Goal: Task Accomplishment & Management: Use online tool/utility

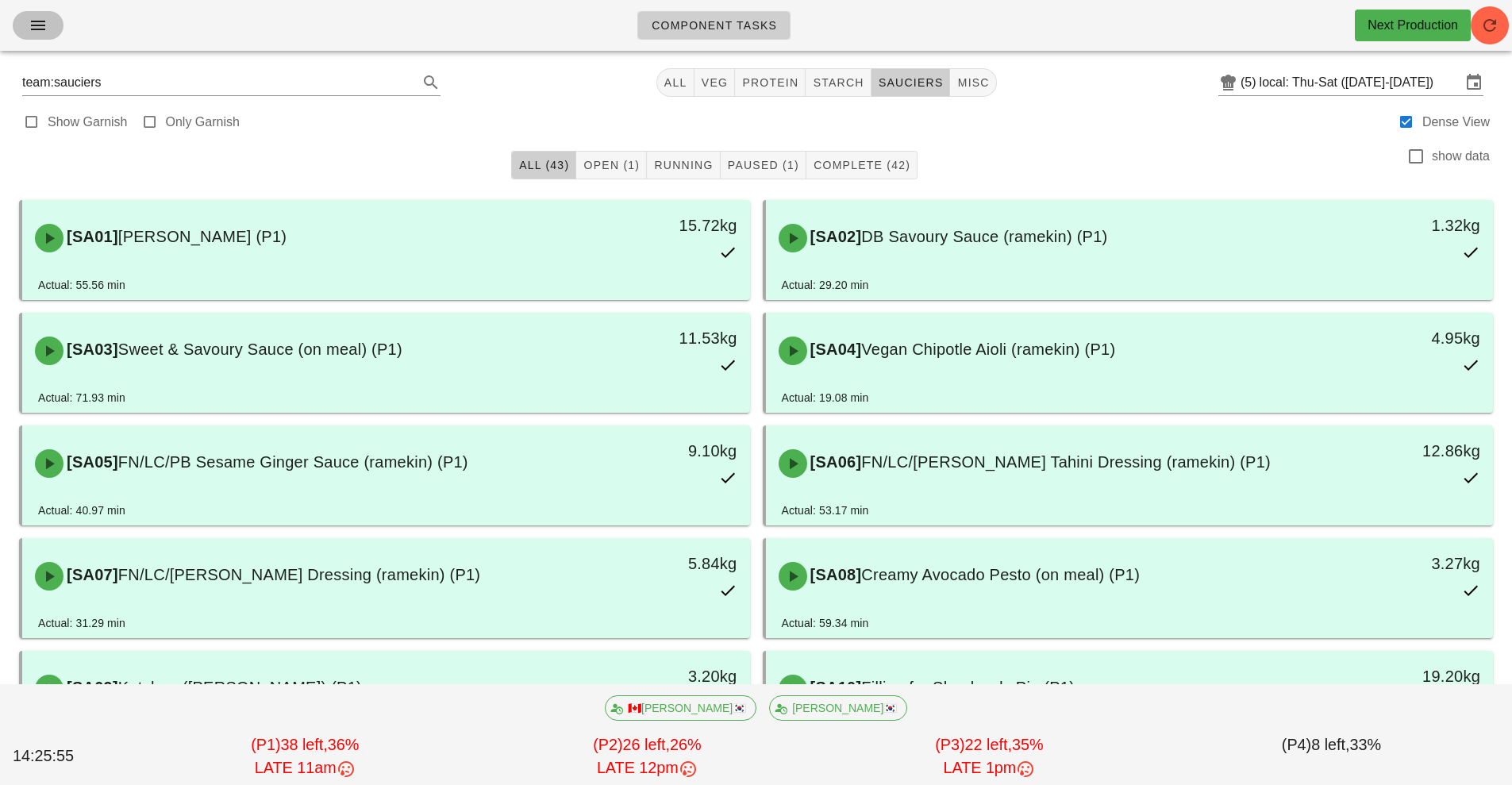
click at [47, 34] on icon "button" at bounding box center [37, 25] width 19 height 19
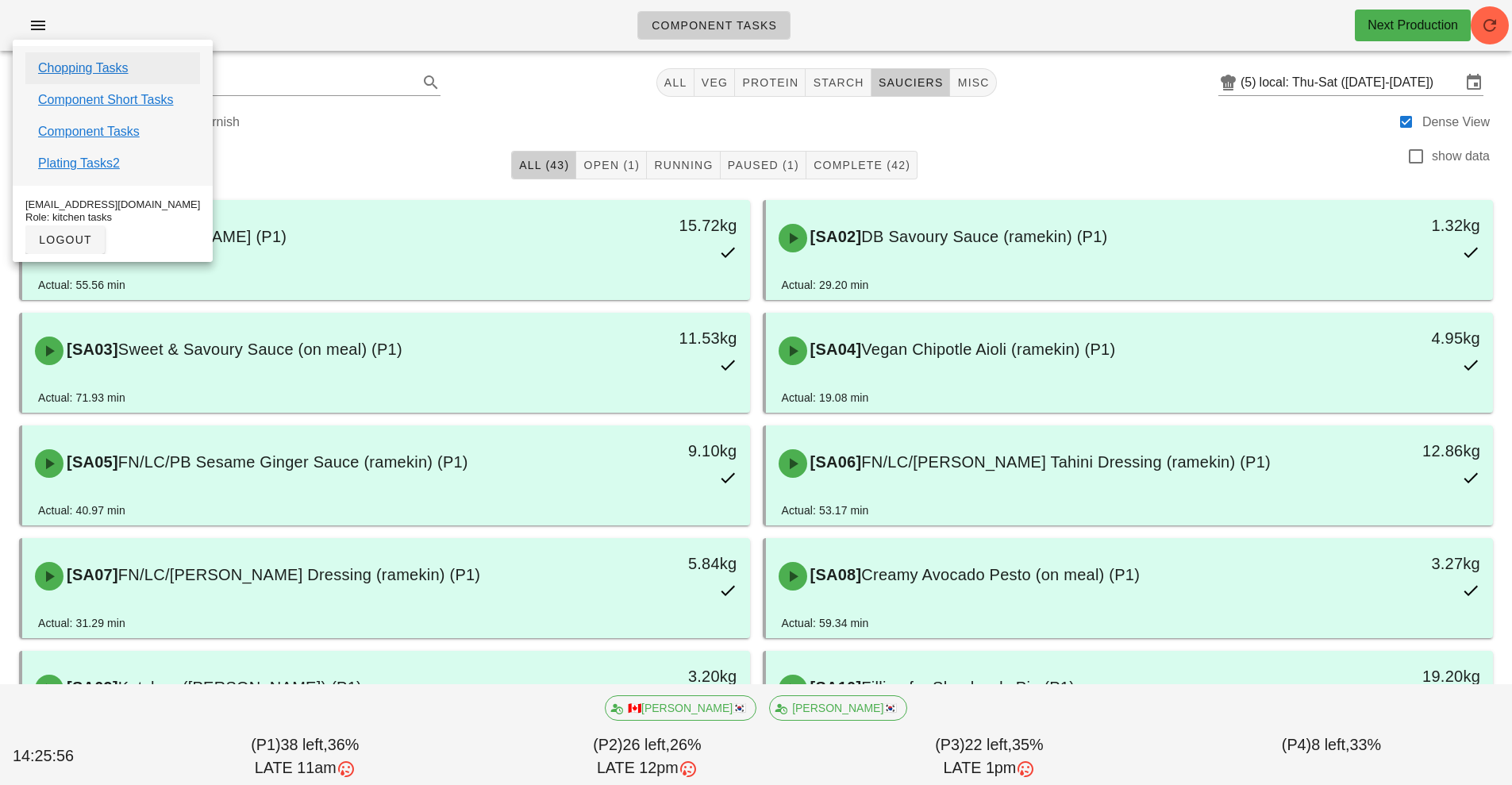
click at [121, 68] on link "Chopping Tasks" at bounding box center [84, 67] width 91 height 19
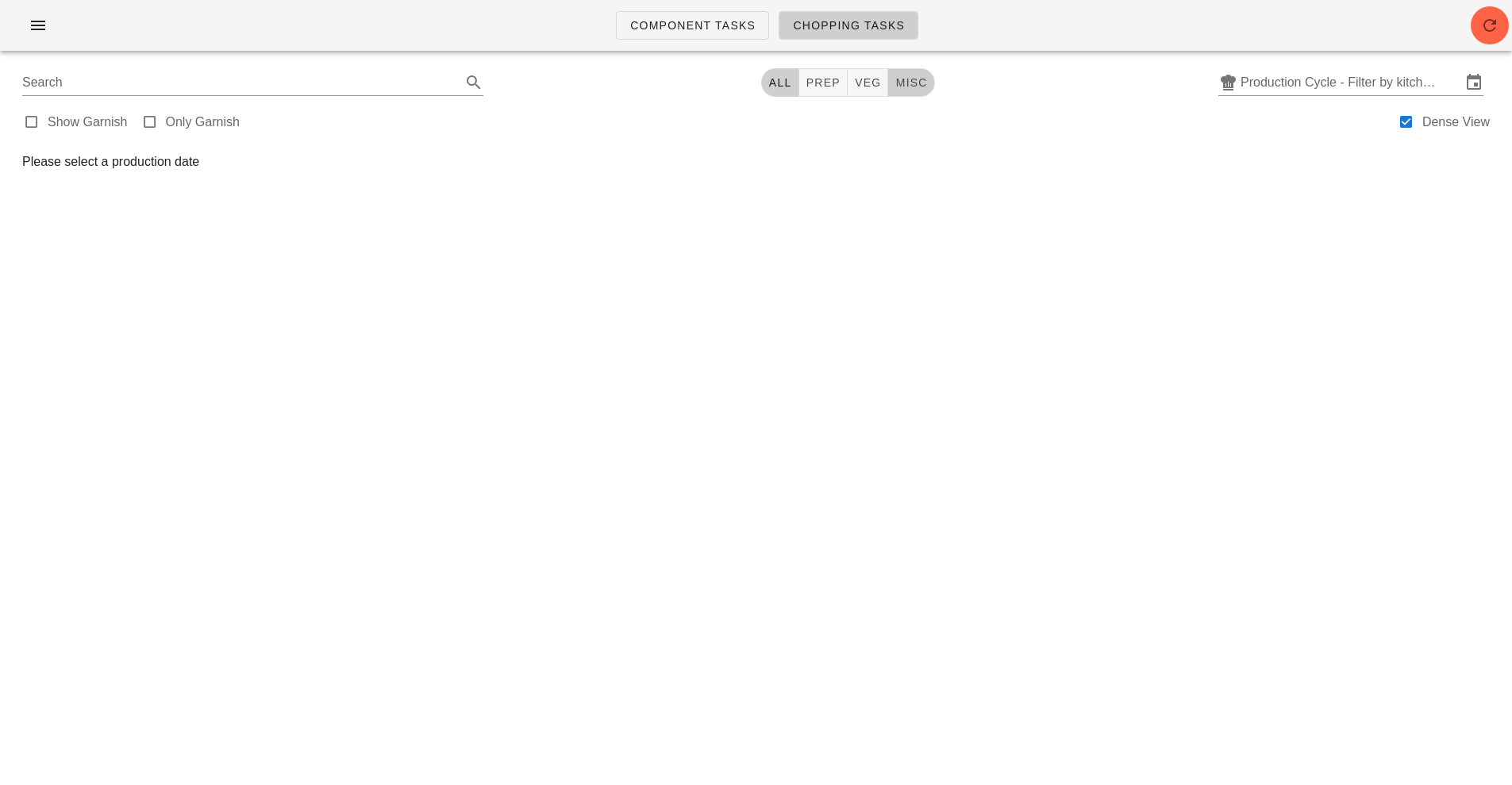
click at [916, 96] on button "misc" at bounding box center [911, 82] width 46 height 28
click at [149, 123] on div at bounding box center [149, 122] width 22 height 22
type input "garnish"
checkbox input "true"
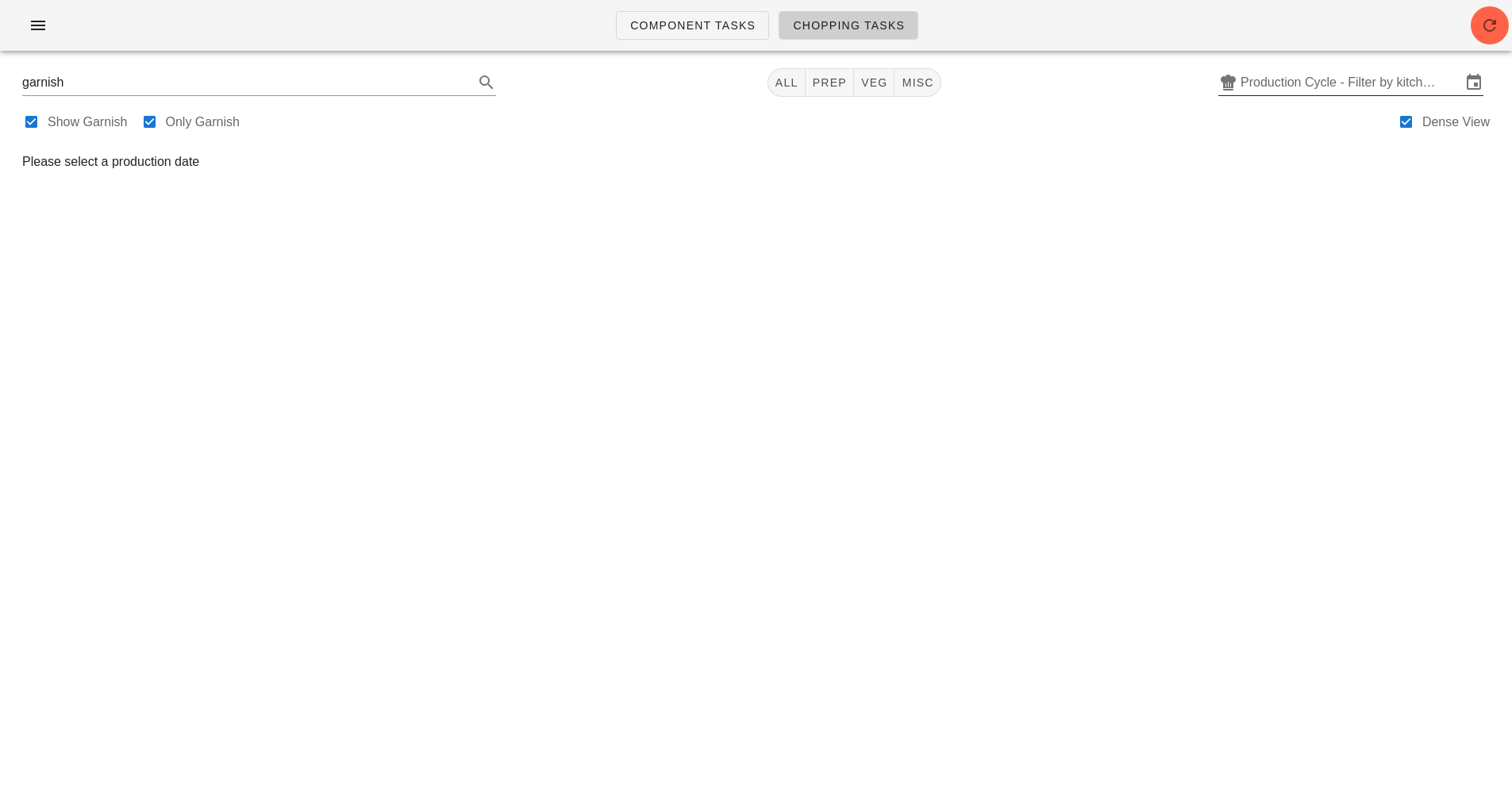
click at [1314, 82] on input "Production Cycle - Filter by kitchen production schedules" at bounding box center [1351, 82] width 221 height 25
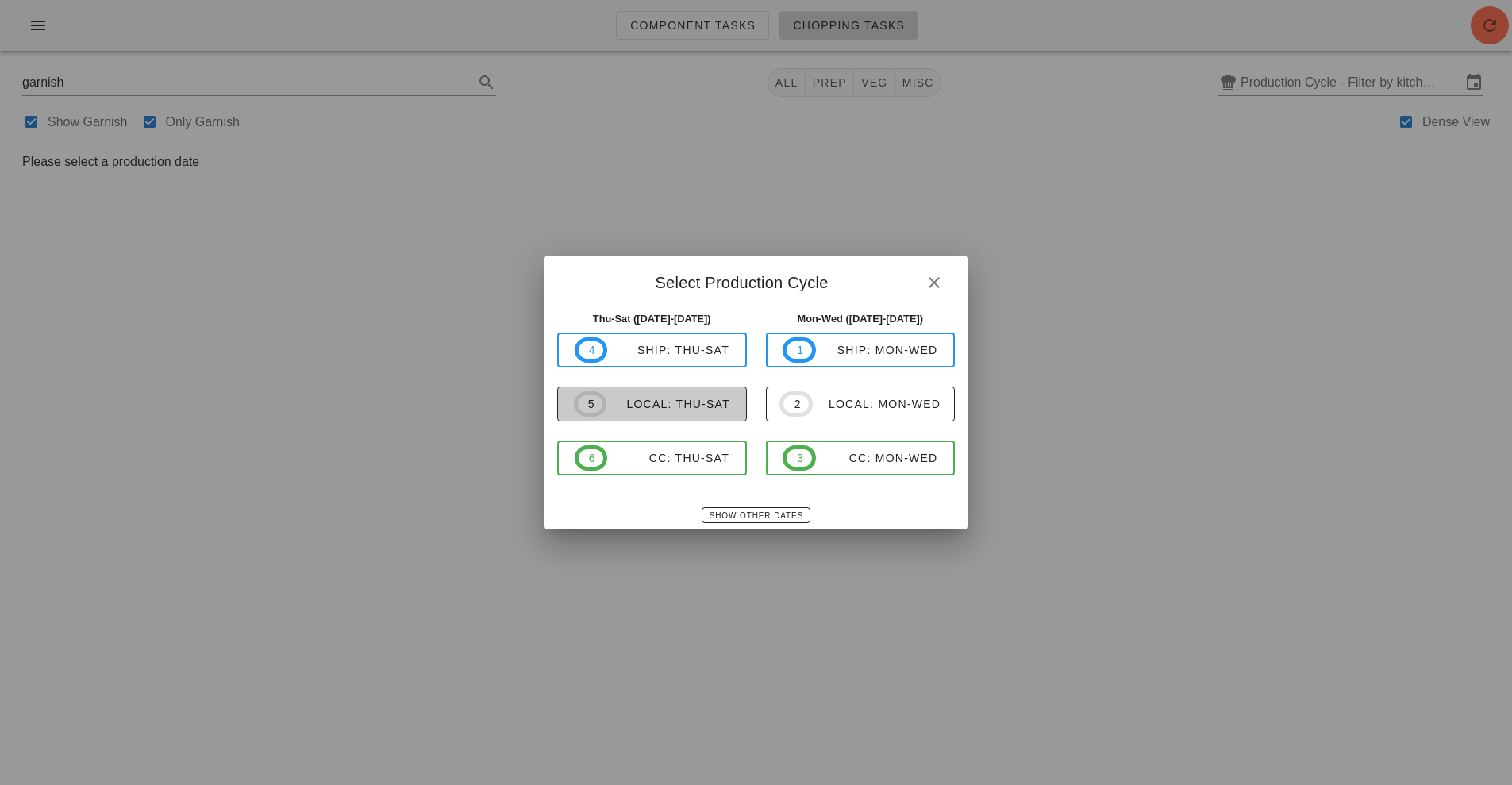
click at [715, 413] on span "5 local: Thu-Sat" at bounding box center [652, 403] width 157 height 25
type input "local: Thu-Sat ([DATE]-[DATE])"
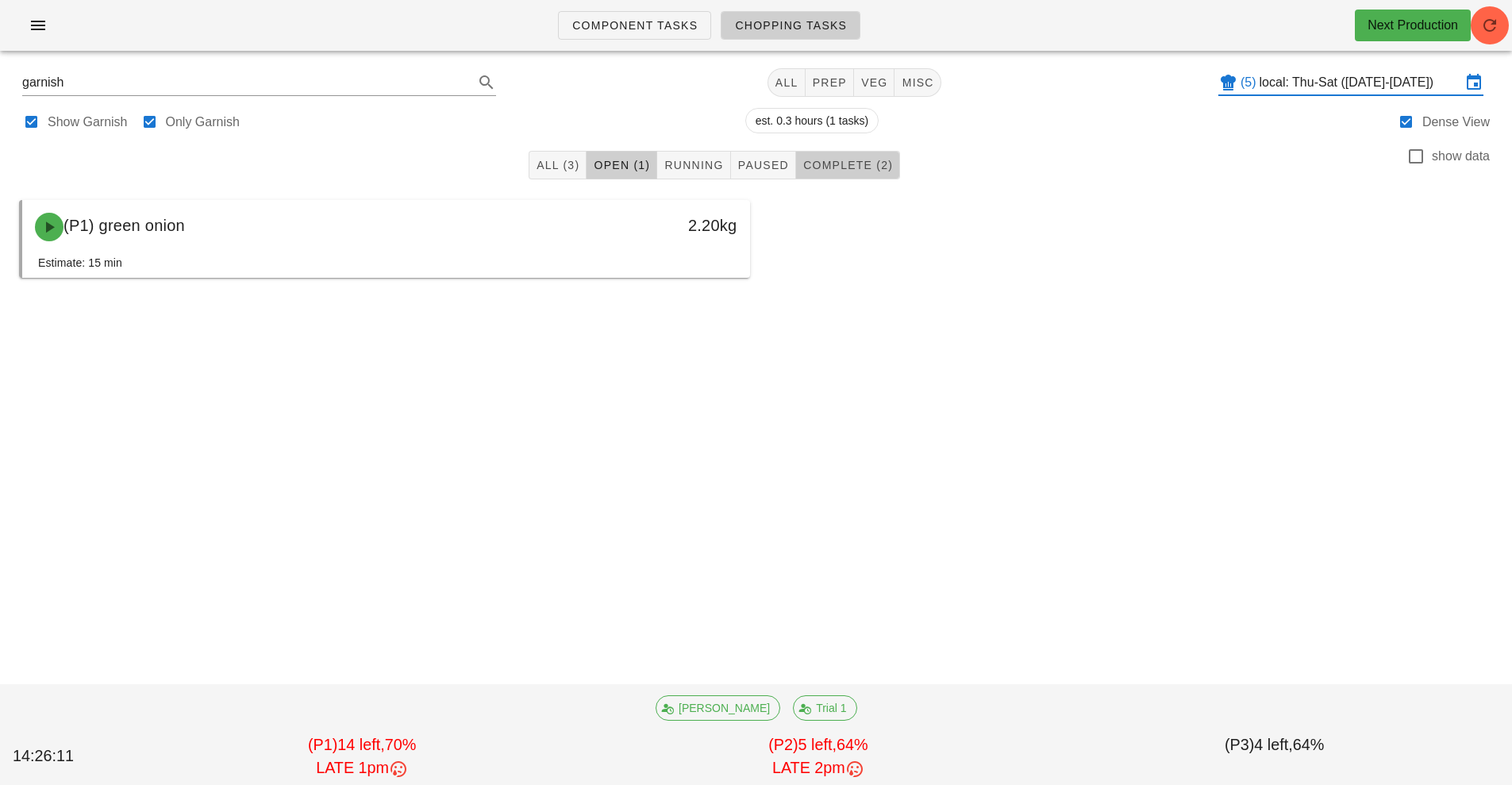
click at [861, 177] on button "Complete (2)" at bounding box center [848, 165] width 104 height 28
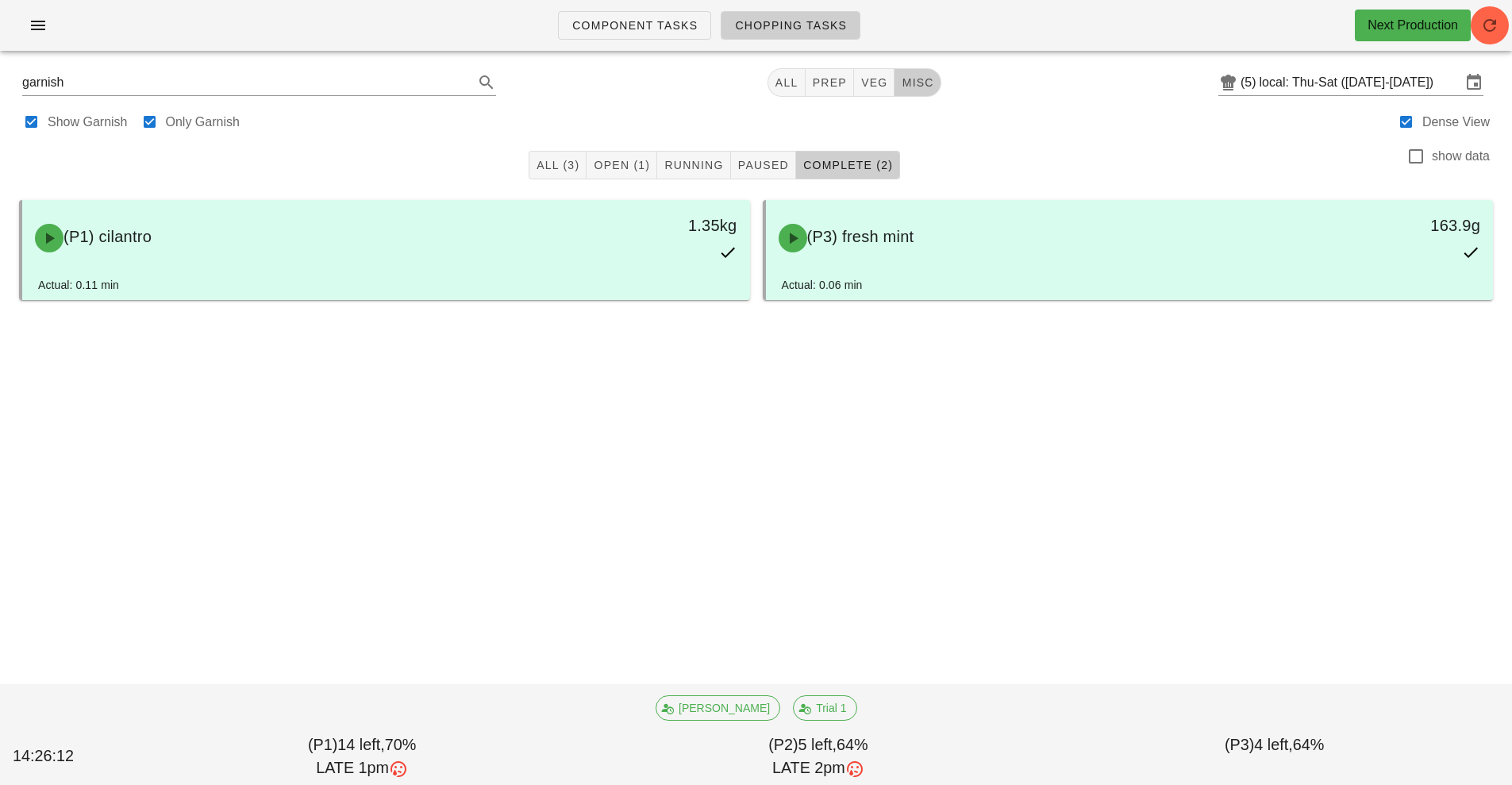
click at [920, 85] on span "misc" at bounding box center [917, 83] width 32 height 13
type input "team:misc"
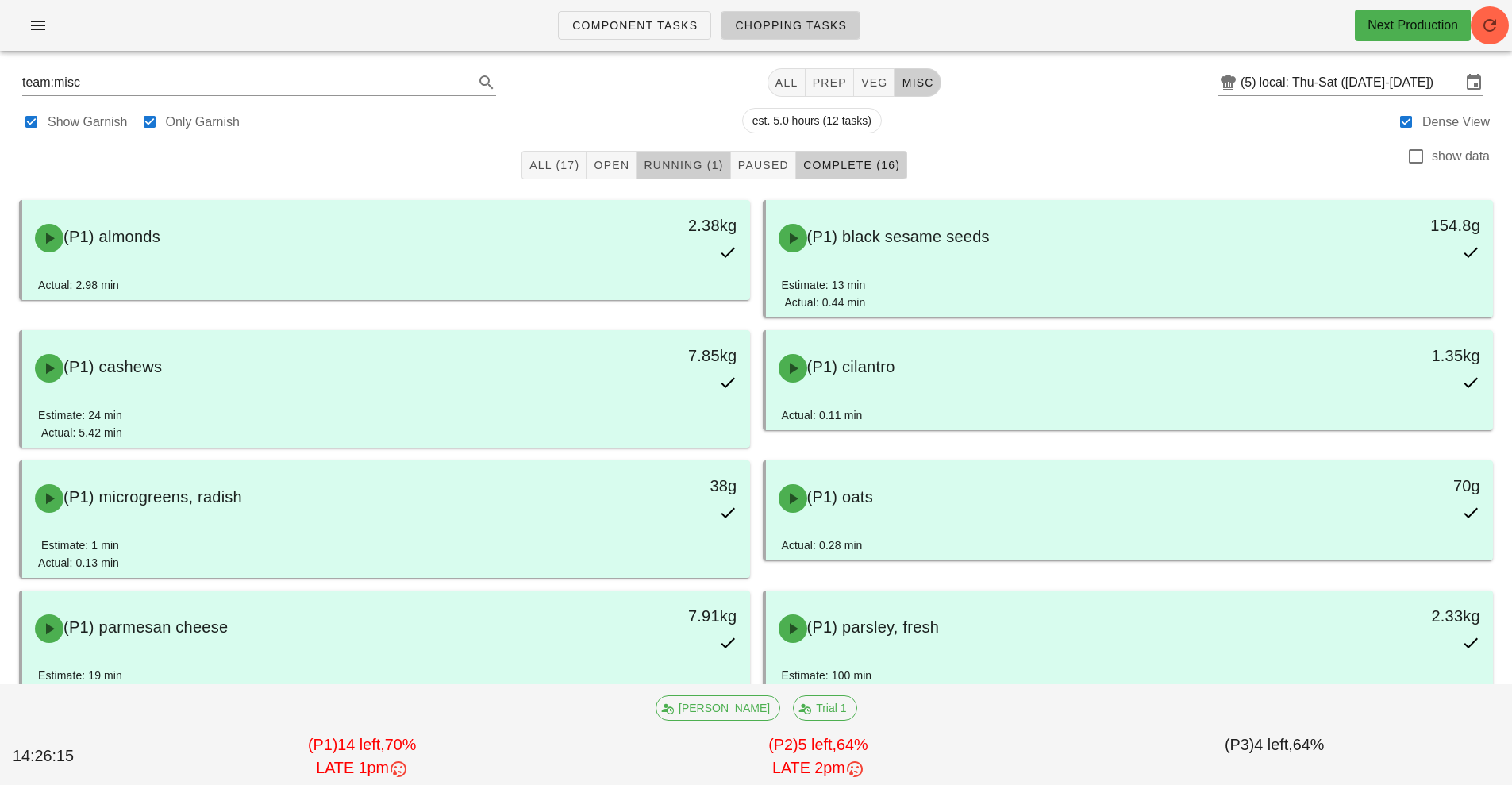
click at [711, 166] on span "Running (1)" at bounding box center [683, 166] width 80 height 13
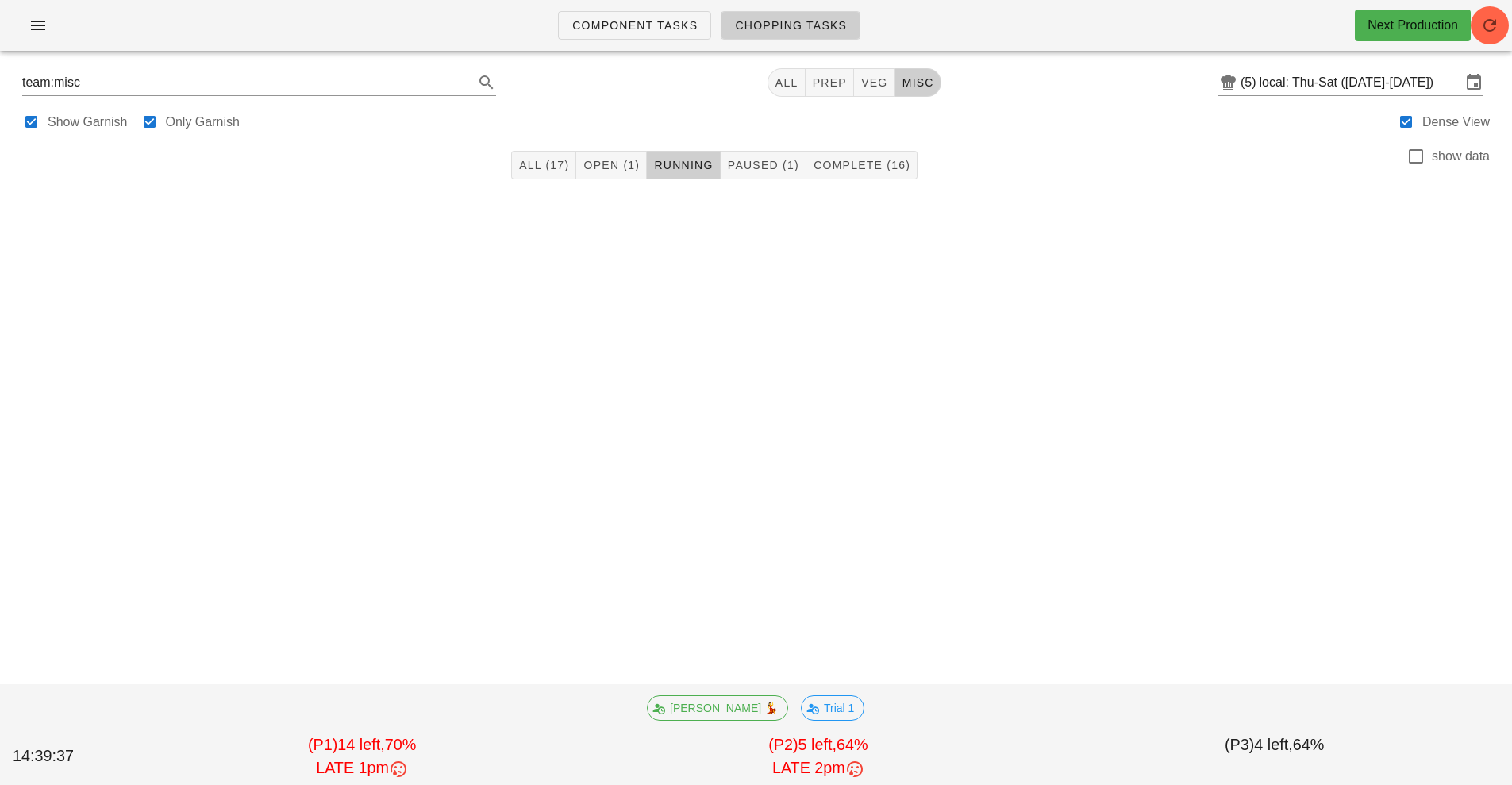
click at [204, 382] on div "Component Tasks Chopping Tasks Next Production team:misc All prep veg misc (5) …" at bounding box center [756, 392] width 1512 height 785
click at [200, 392] on div "Component Tasks Chopping Tasks Next Production team:misc All prep veg misc (5) …" at bounding box center [756, 392] width 1512 height 785
click at [207, 376] on div "Component Tasks Chopping Tasks Next Production team:misc All prep veg misc (5) …" at bounding box center [756, 392] width 1512 height 785
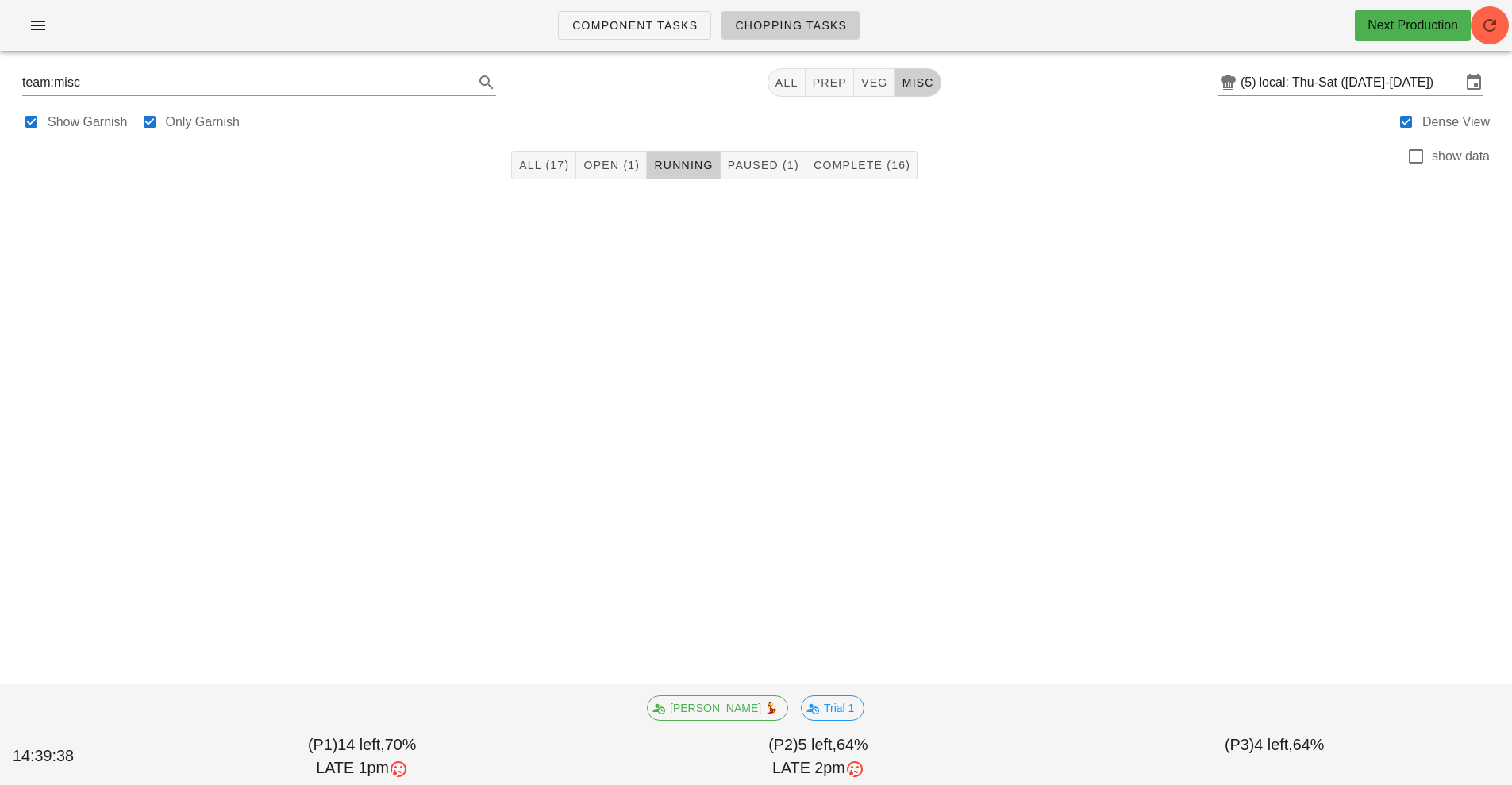
click at [254, 393] on div "Component Tasks Chopping Tasks Next Production team:misc All prep veg misc (5) …" at bounding box center [756, 392] width 1512 height 785
click at [290, 413] on div "Component Tasks Chopping Tasks Next Production team:misc All prep veg misc (5) …" at bounding box center [756, 392] width 1512 height 785
click at [138, 451] on div "Component Tasks Chopping Tasks Next Production team:misc All prep veg misc (5) …" at bounding box center [756, 392] width 1512 height 785
click at [635, 163] on span "Open (1)" at bounding box center [611, 166] width 57 height 13
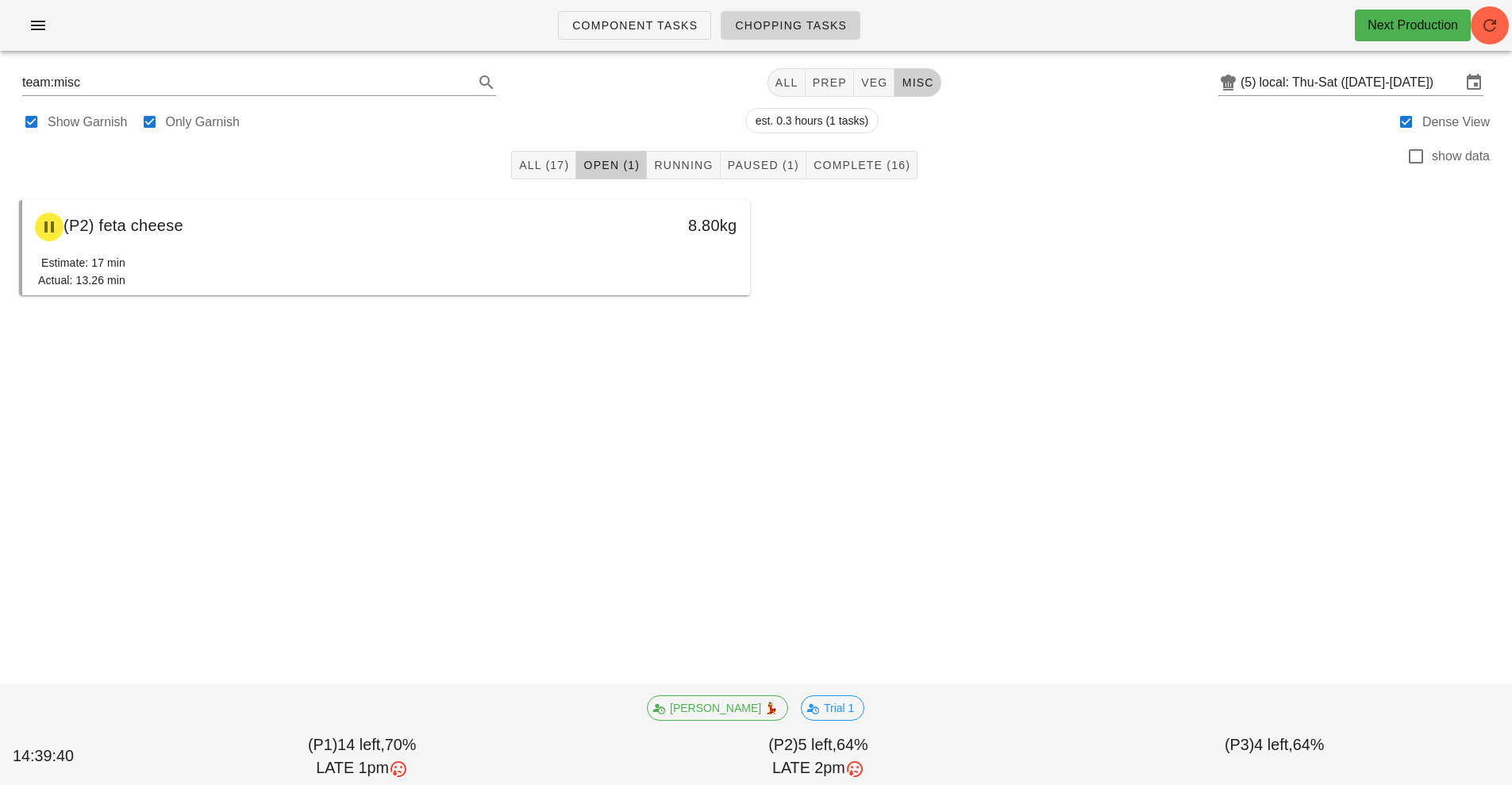
click at [780, 36] on link "Chopping Tasks" at bounding box center [790, 25] width 140 height 28
click at [622, 38] on link "Component Tasks" at bounding box center [635, 25] width 153 height 28
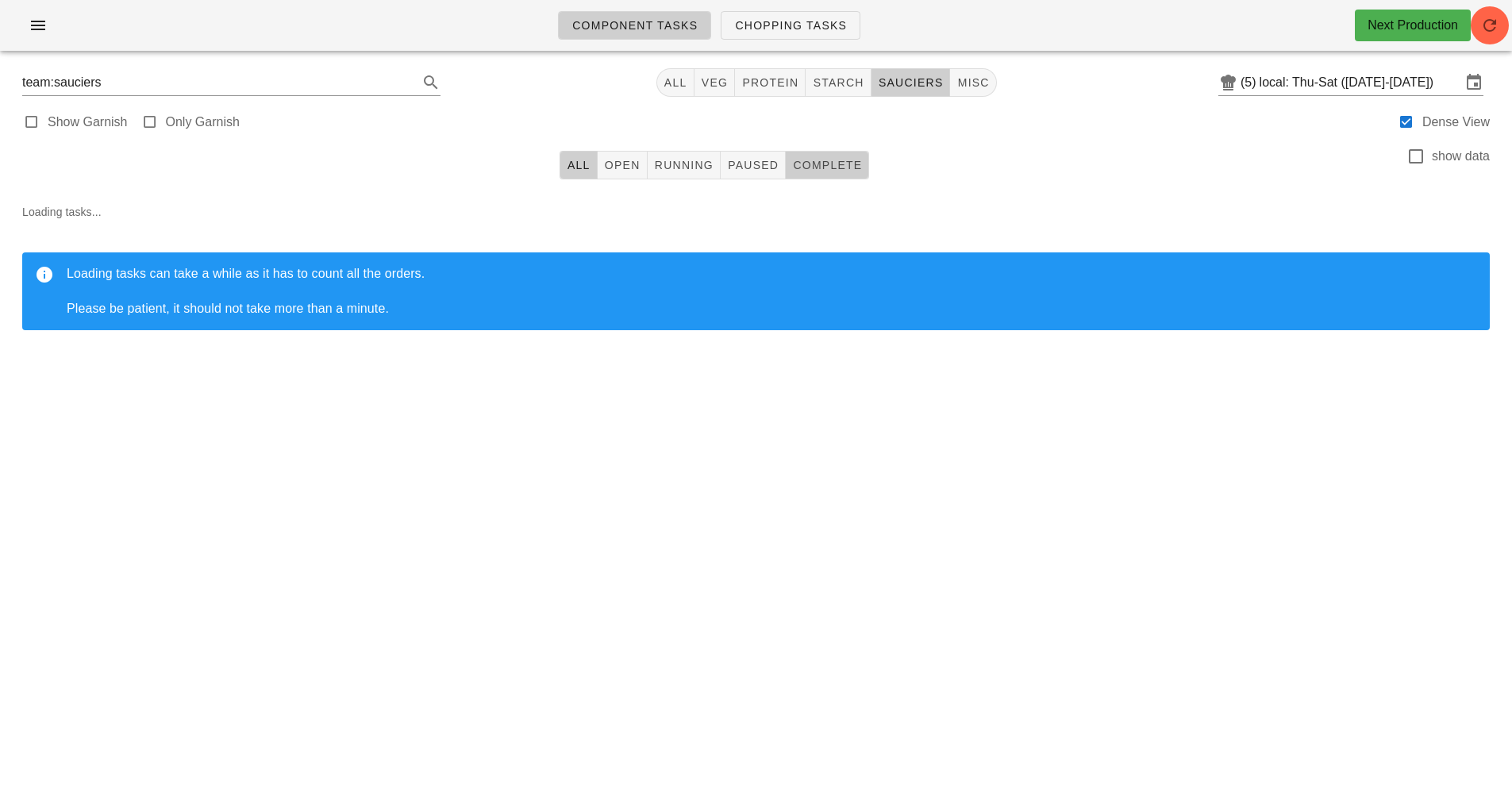
click at [814, 164] on span "Complete" at bounding box center [827, 166] width 70 height 13
click at [1503, 32] on span "button" at bounding box center [1490, 25] width 38 height 19
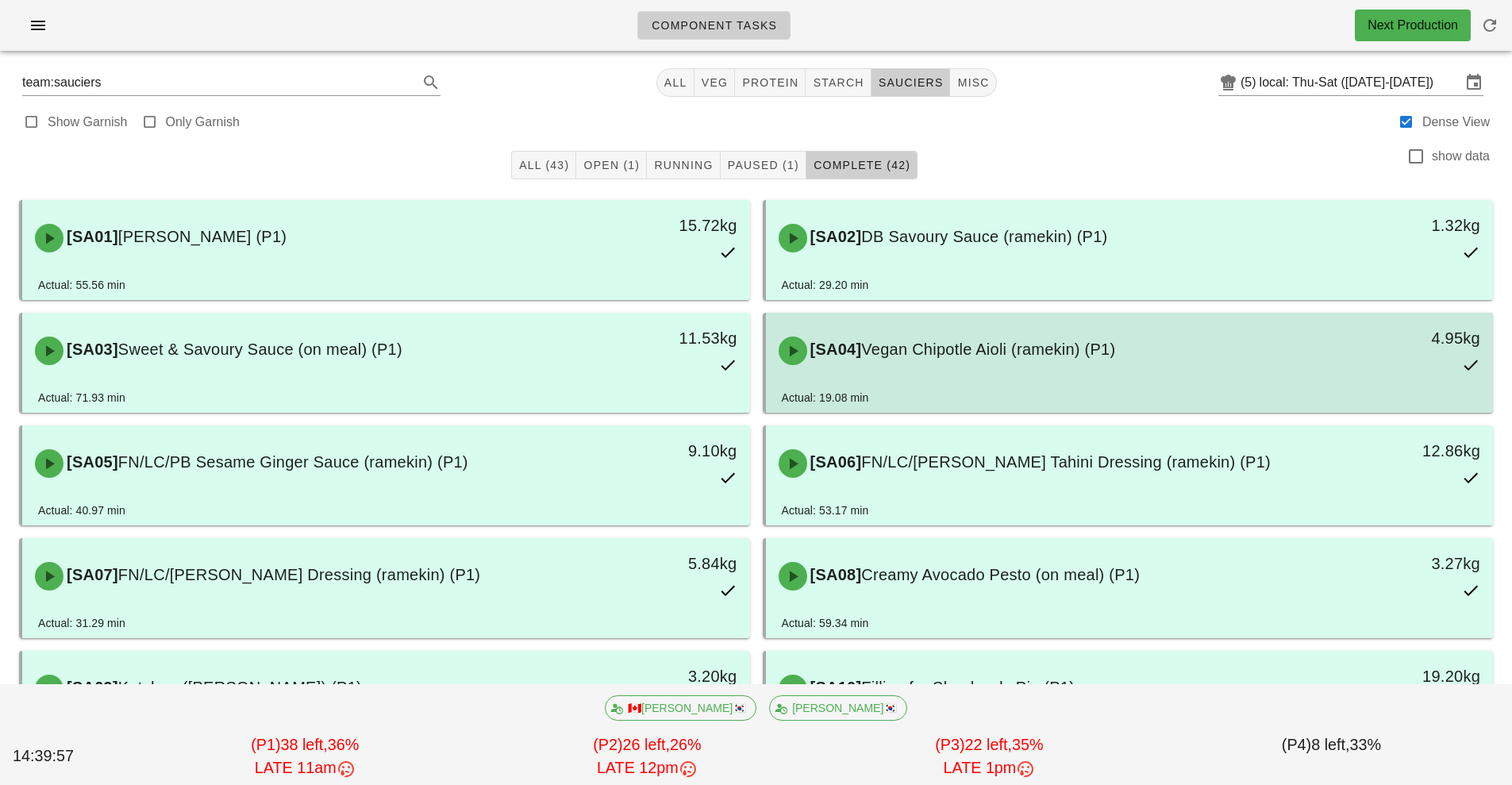
click at [1432, 350] on div "4.95kg" at bounding box center [1400, 338] width 162 height 25
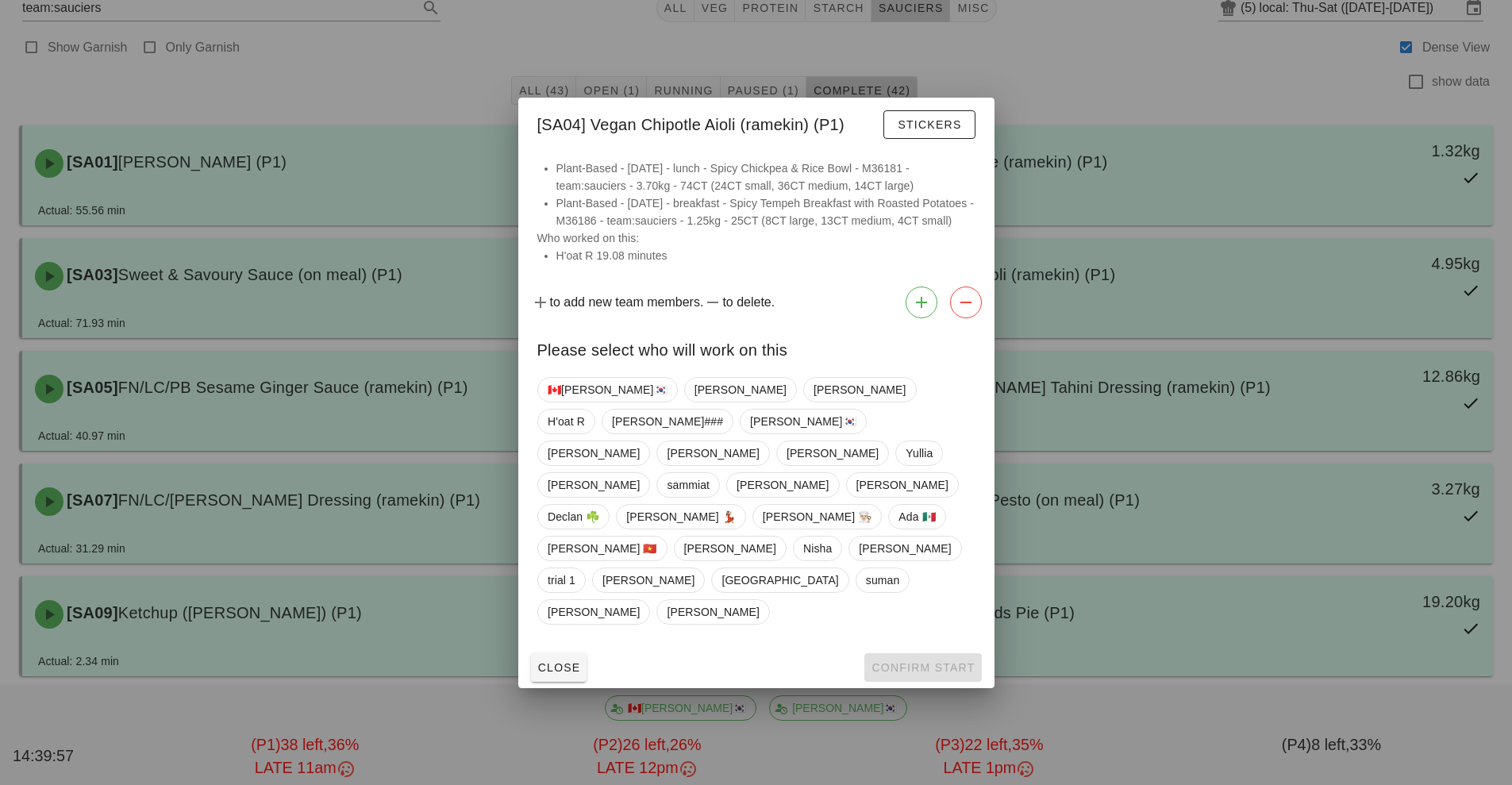
scroll to position [84, 0]
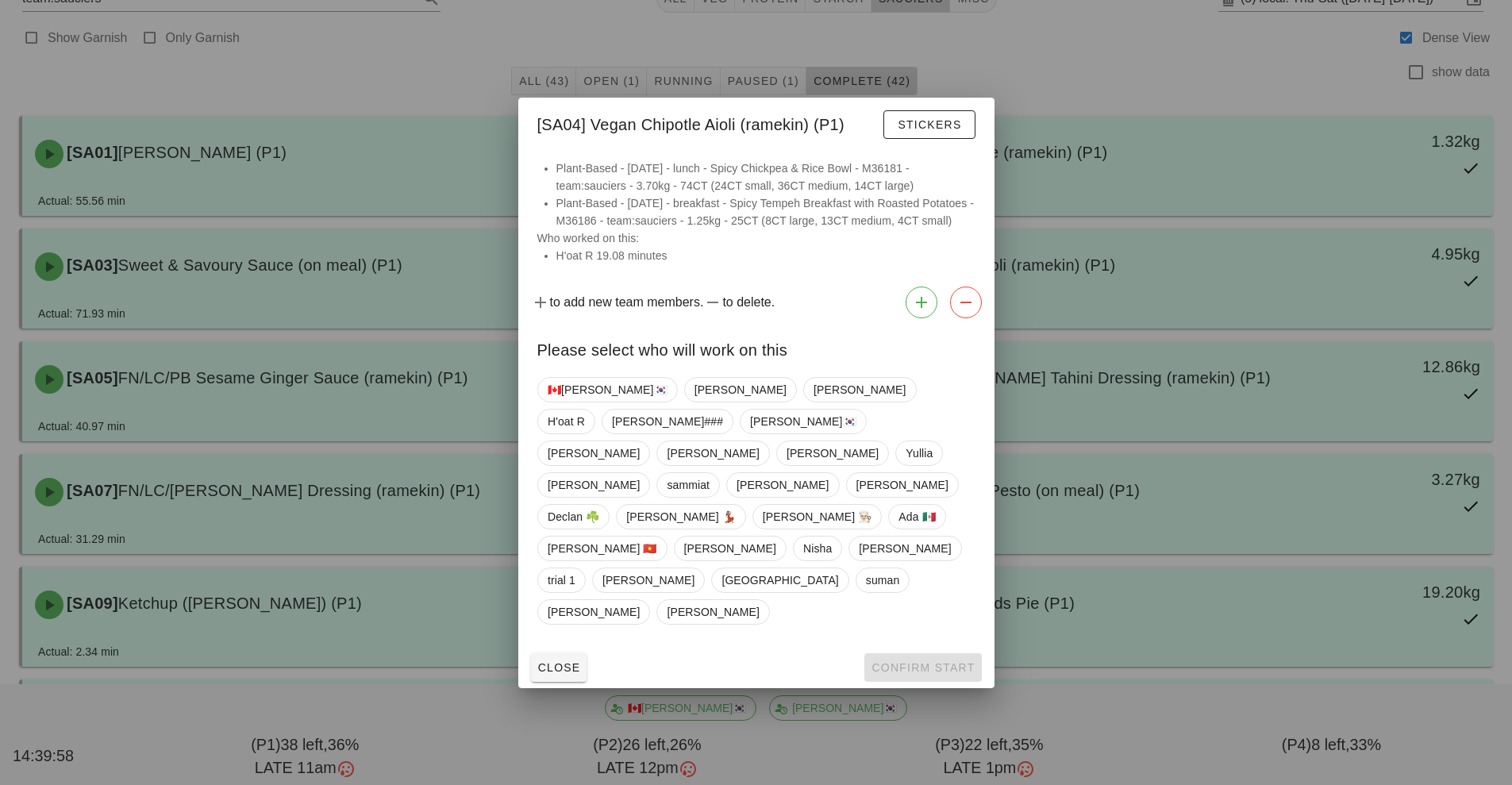
click at [1323, 419] on div at bounding box center [756, 392] width 1512 height 785
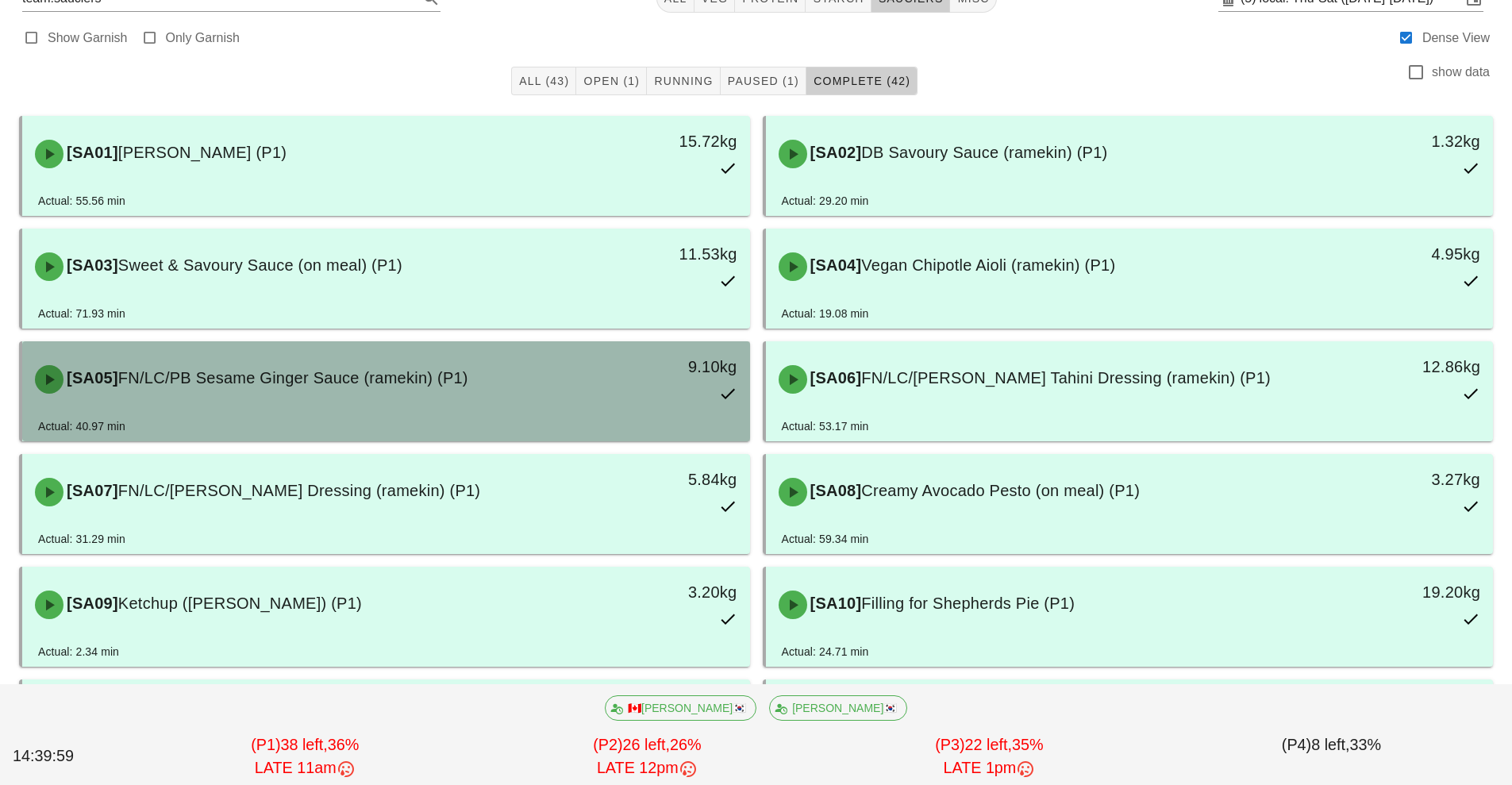
click at [480, 389] on div "[SA05] FN/LC/PB Sesame Ginger Sauce (ramekin) (P1)" at bounding box center [295, 379] width 541 height 48
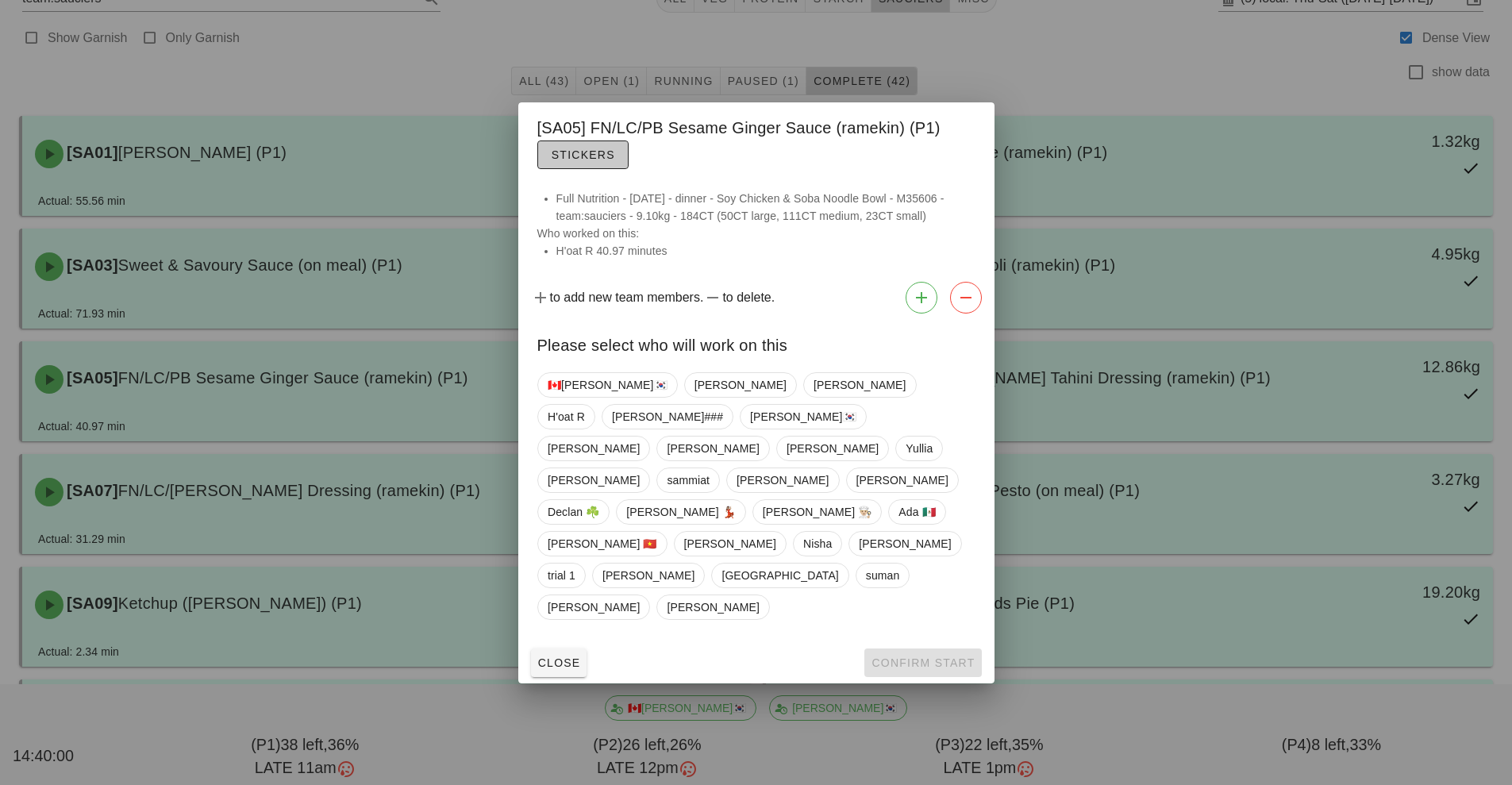
click at [617, 169] on button "Stickers" at bounding box center [583, 154] width 91 height 28
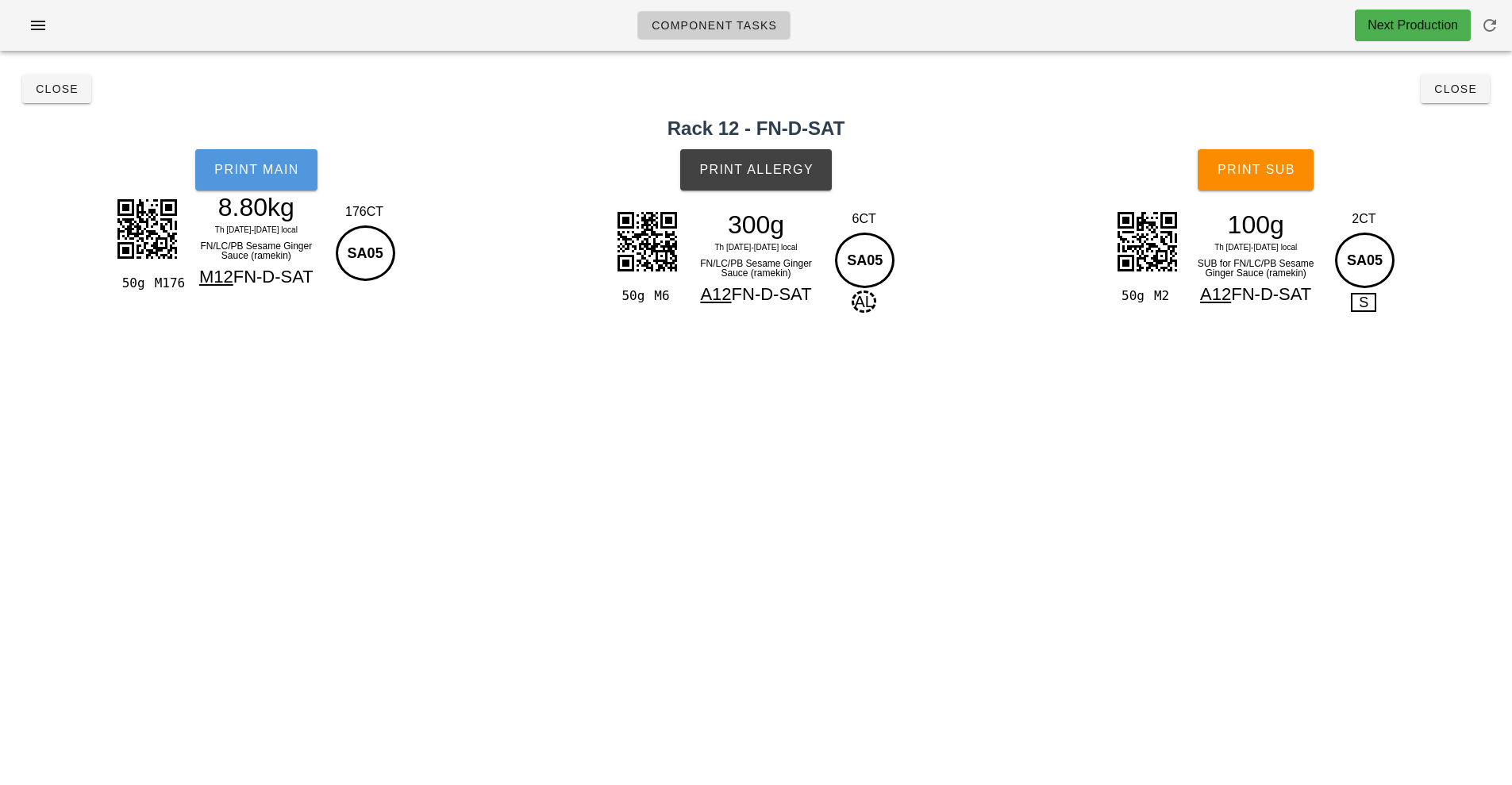
click at [243, 187] on button "Print Main" at bounding box center [256, 170] width 123 height 41
click at [300, 152] on button "Print Main" at bounding box center [256, 170] width 123 height 41
